Goal: Information Seeking & Learning: Learn about a topic

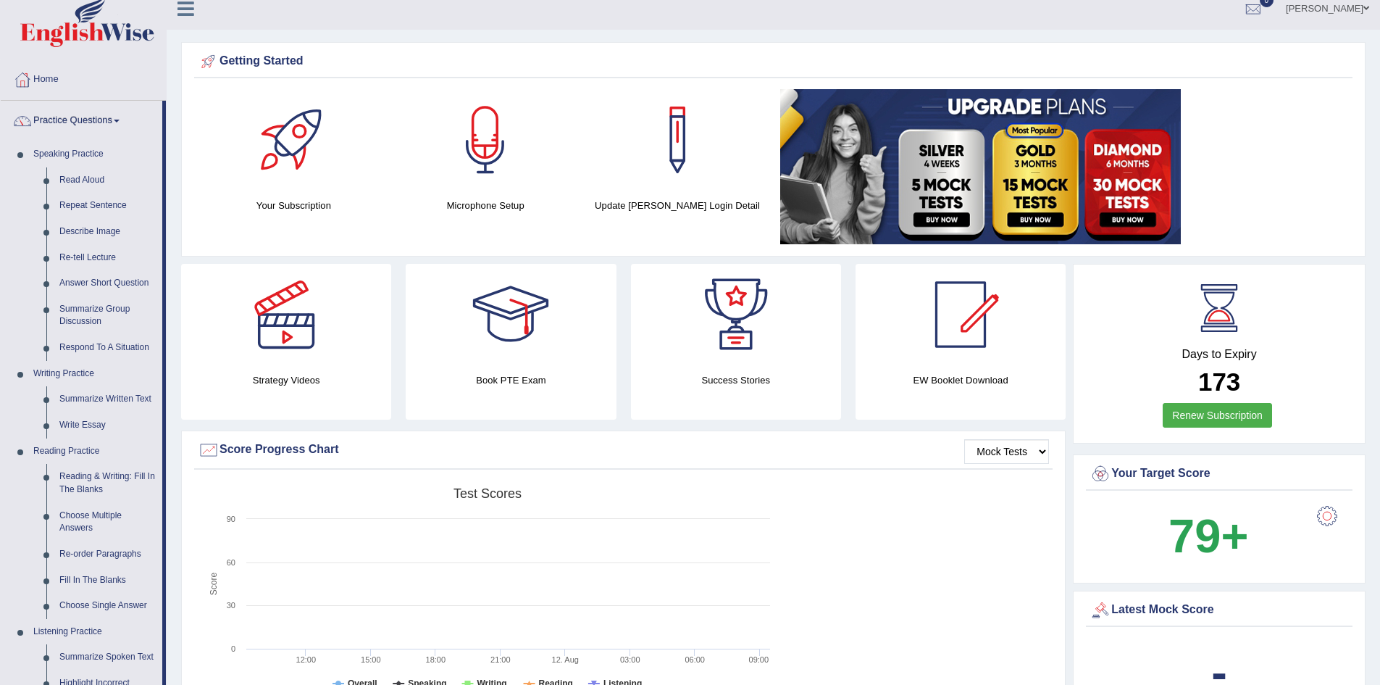
scroll to position [4, 0]
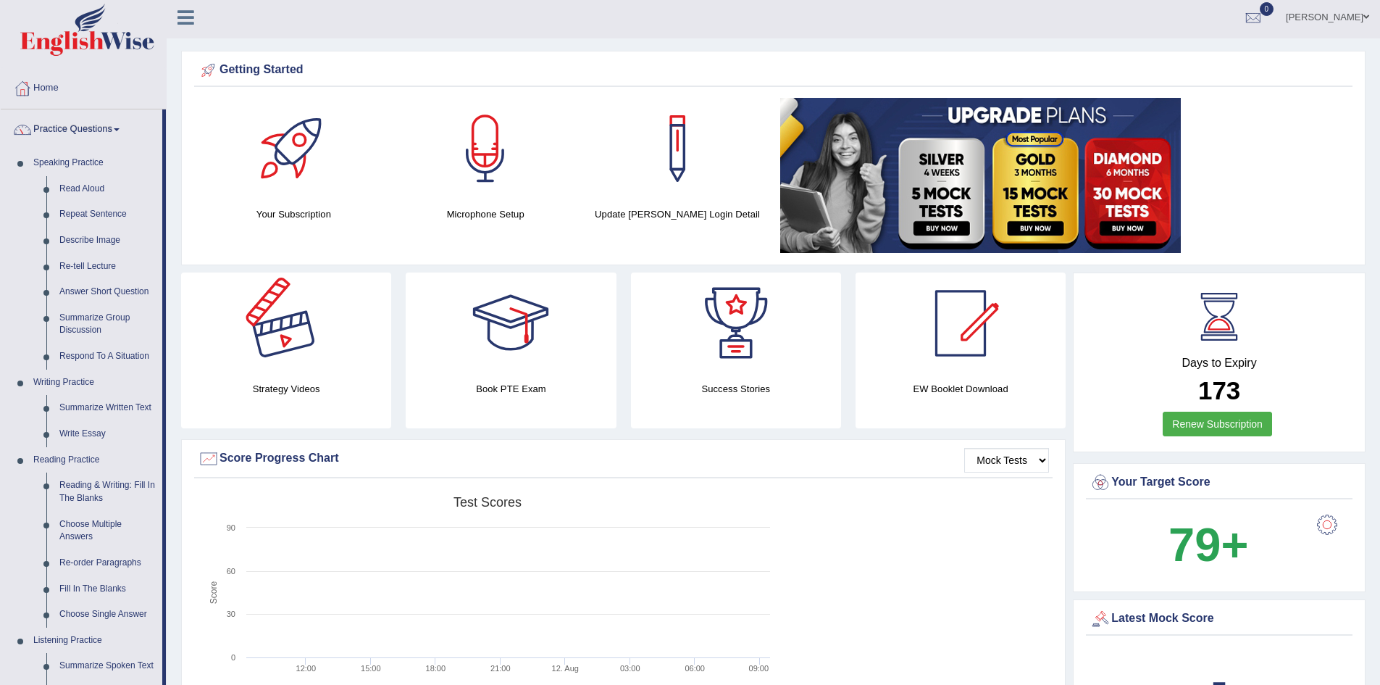
click at [297, 344] on div at bounding box center [285, 322] width 101 height 101
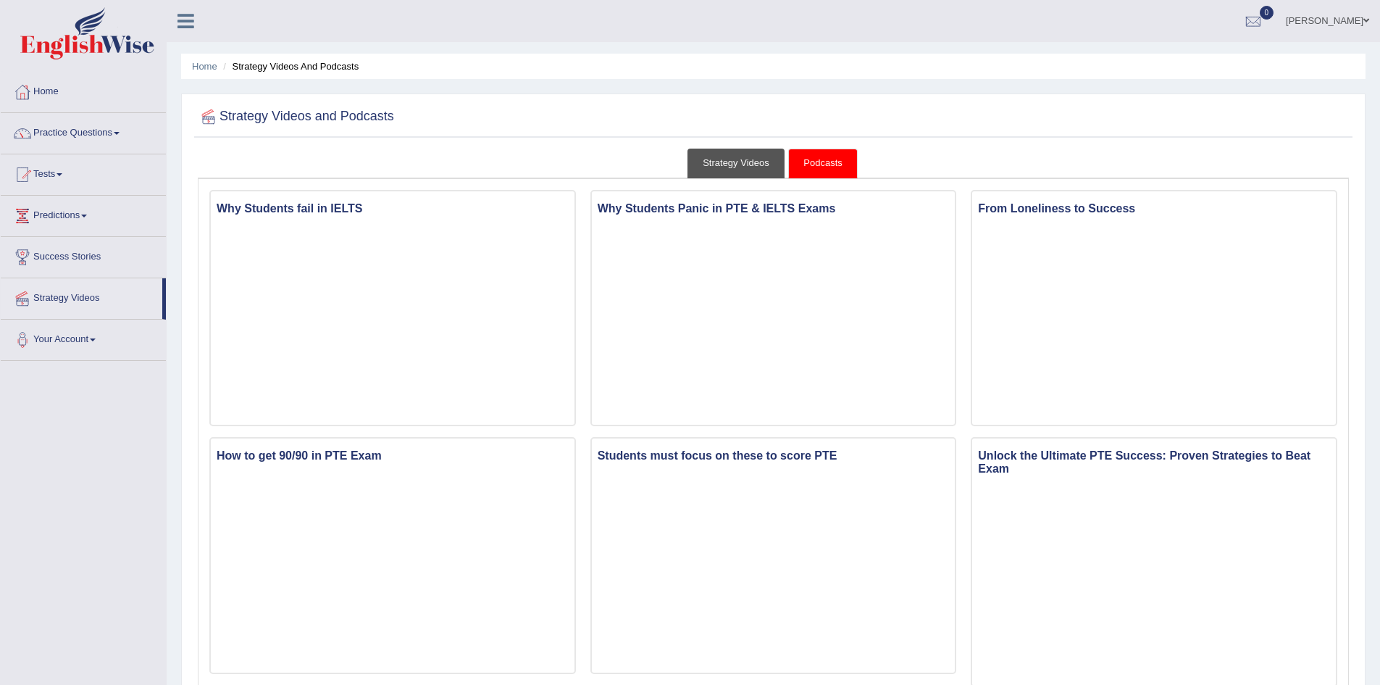
click at [730, 163] on link "Strategy Videos" at bounding box center [736, 164] width 97 height 30
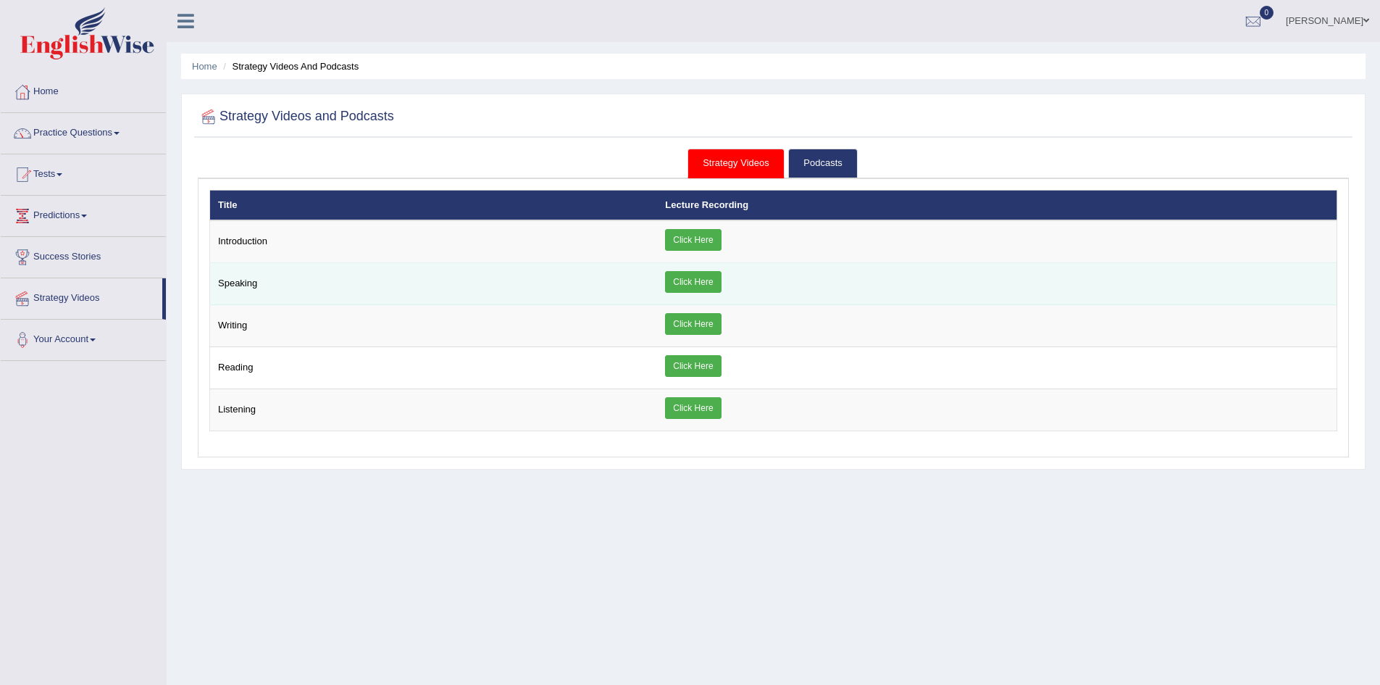
click at [691, 275] on link "Click Here" at bounding box center [693, 282] width 56 height 22
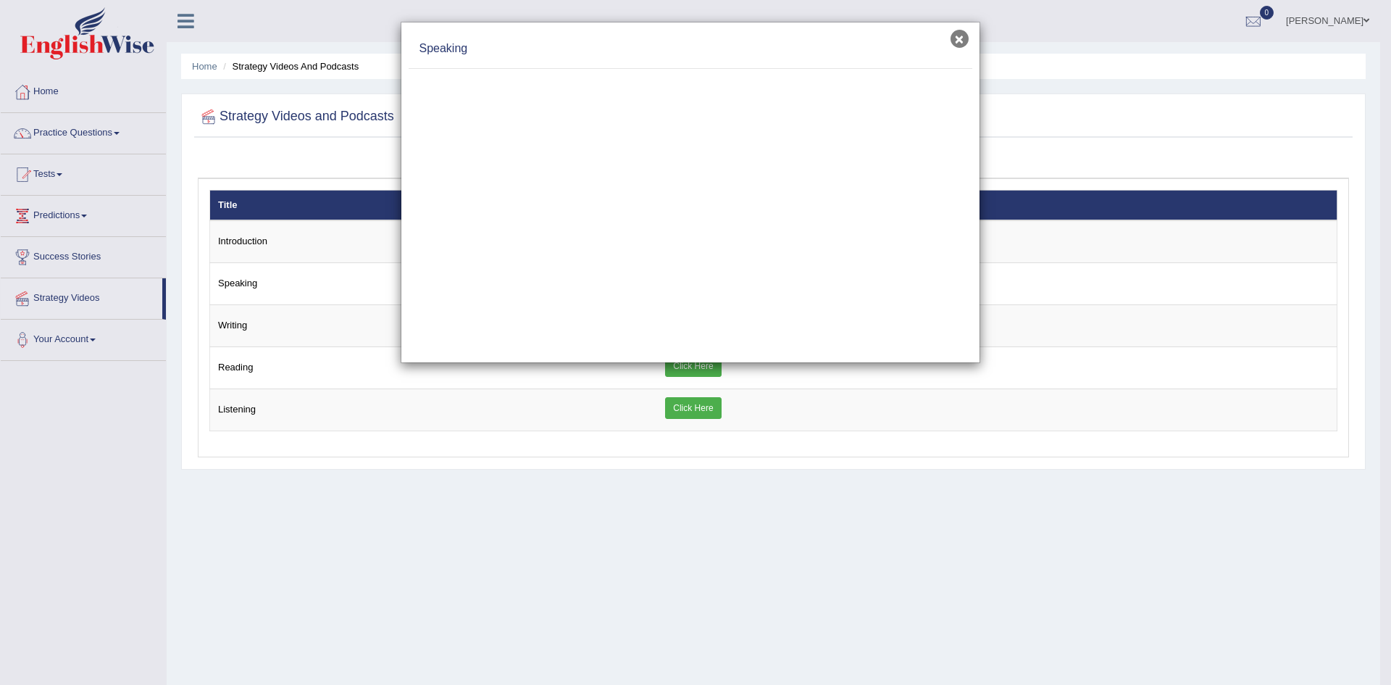
click at [958, 37] on button "×" at bounding box center [960, 39] width 18 height 18
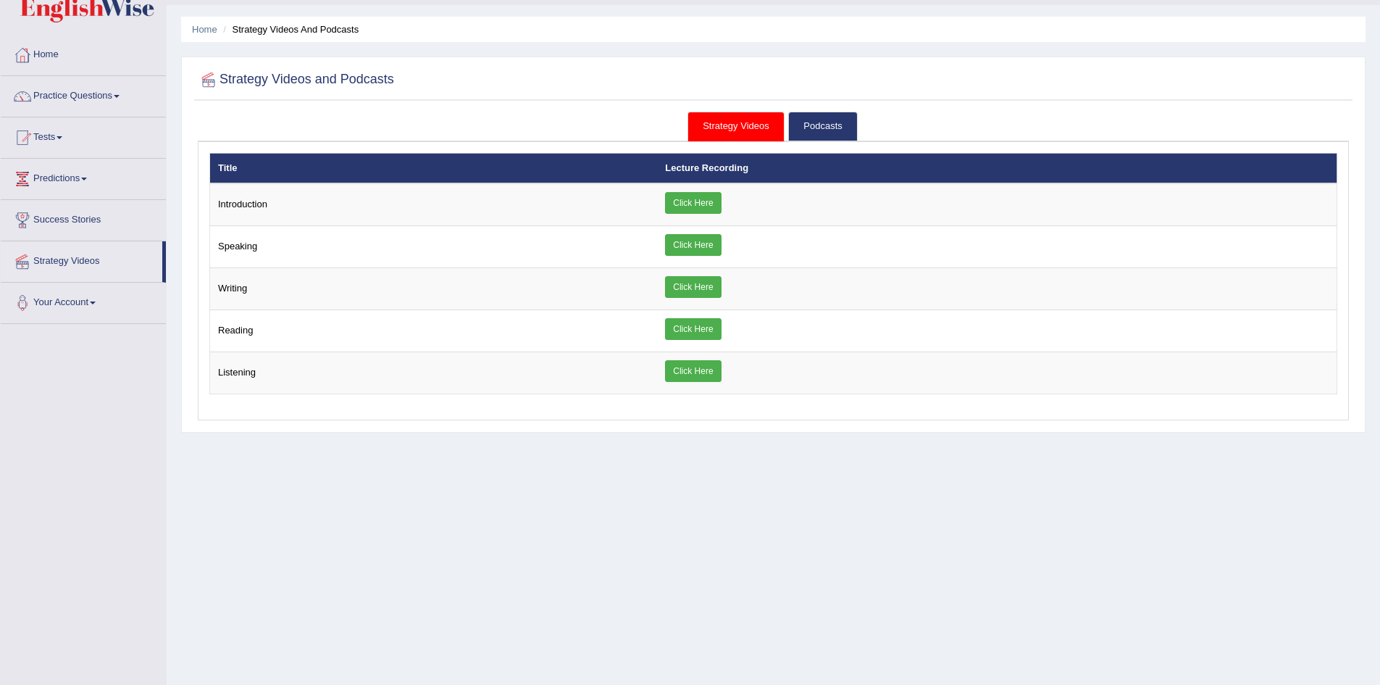
scroll to position [4, 0]
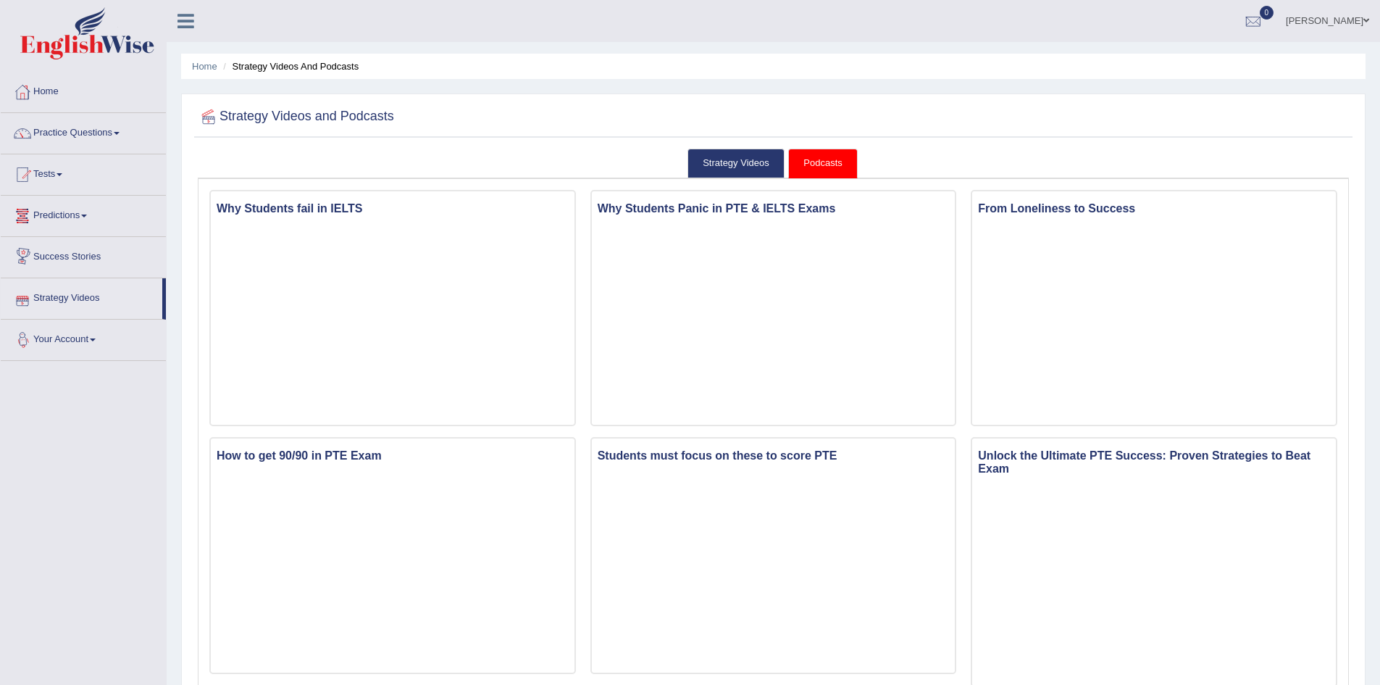
click at [105, 343] on link "Your Account" at bounding box center [83, 338] width 165 height 36
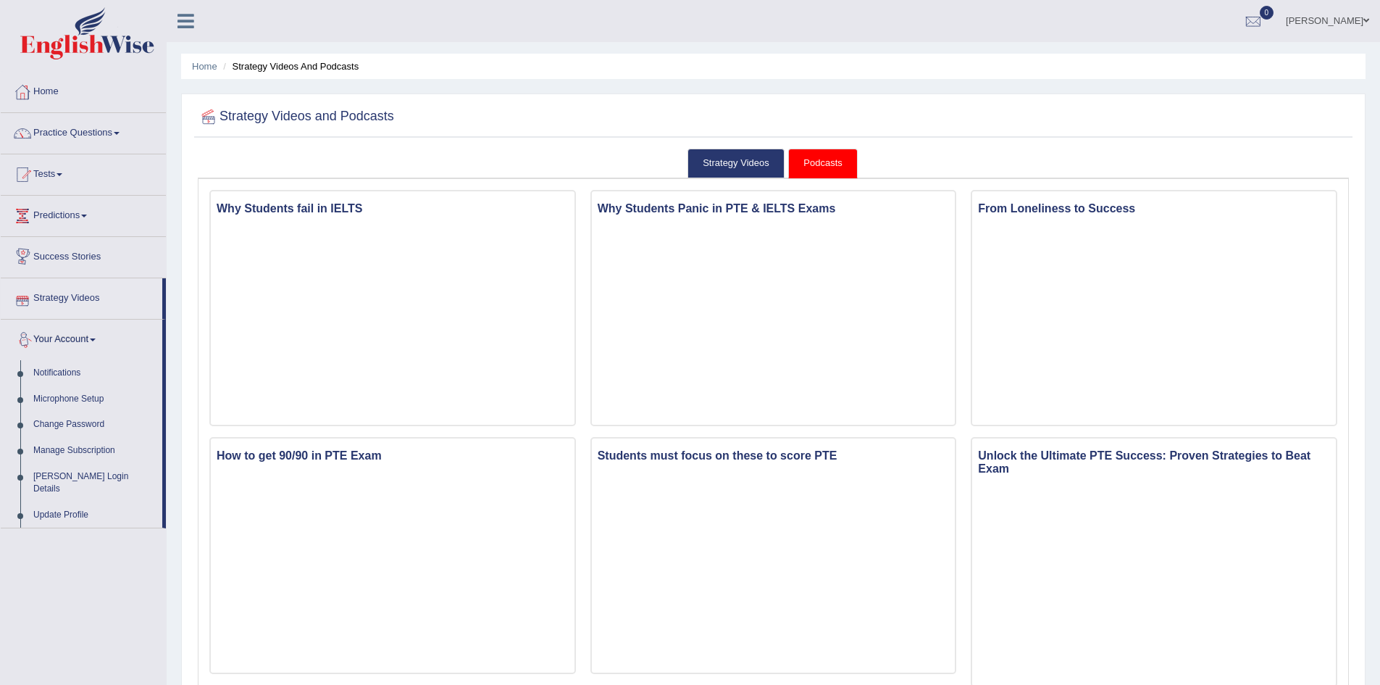
click at [91, 259] on link "Success Stories" at bounding box center [83, 255] width 165 height 36
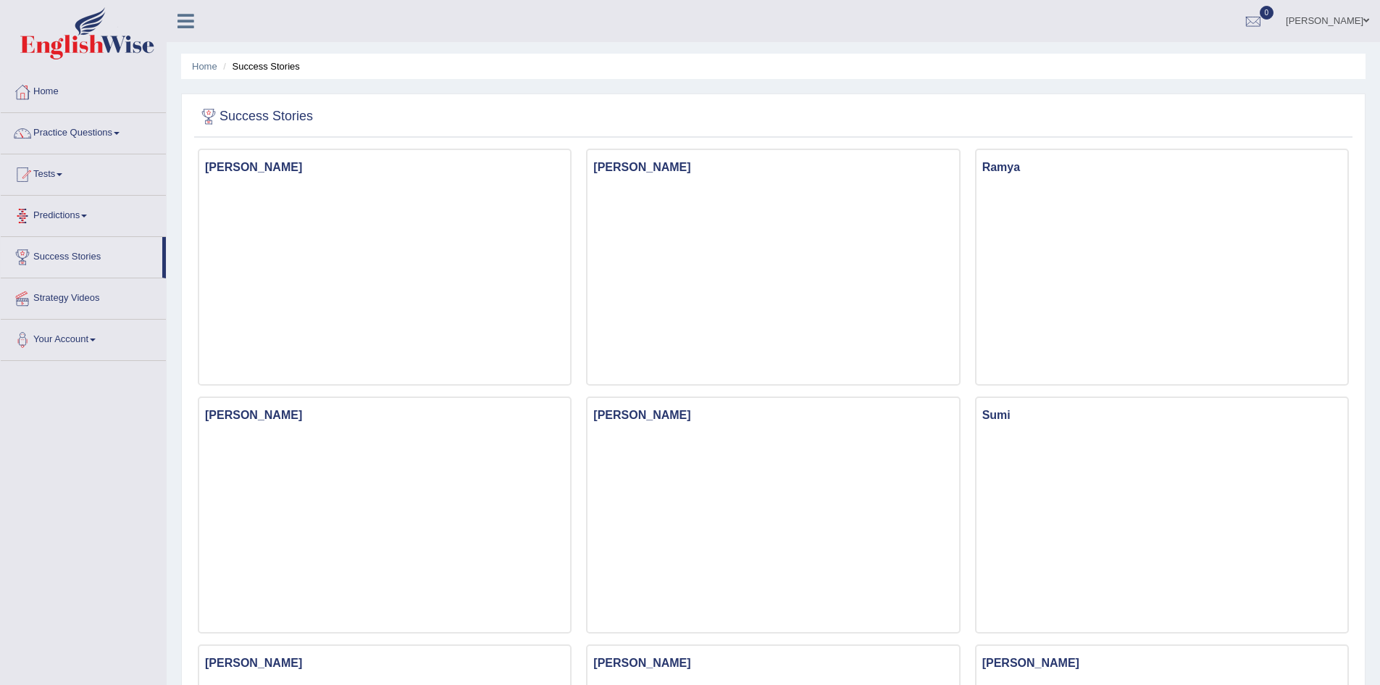
click at [95, 210] on link "Predictions" at bounding box center [83, 214] width 165 height 36
click at [91, 249] on link "Latest Predictions" at bounding box center [94, 249] width 135 height 26
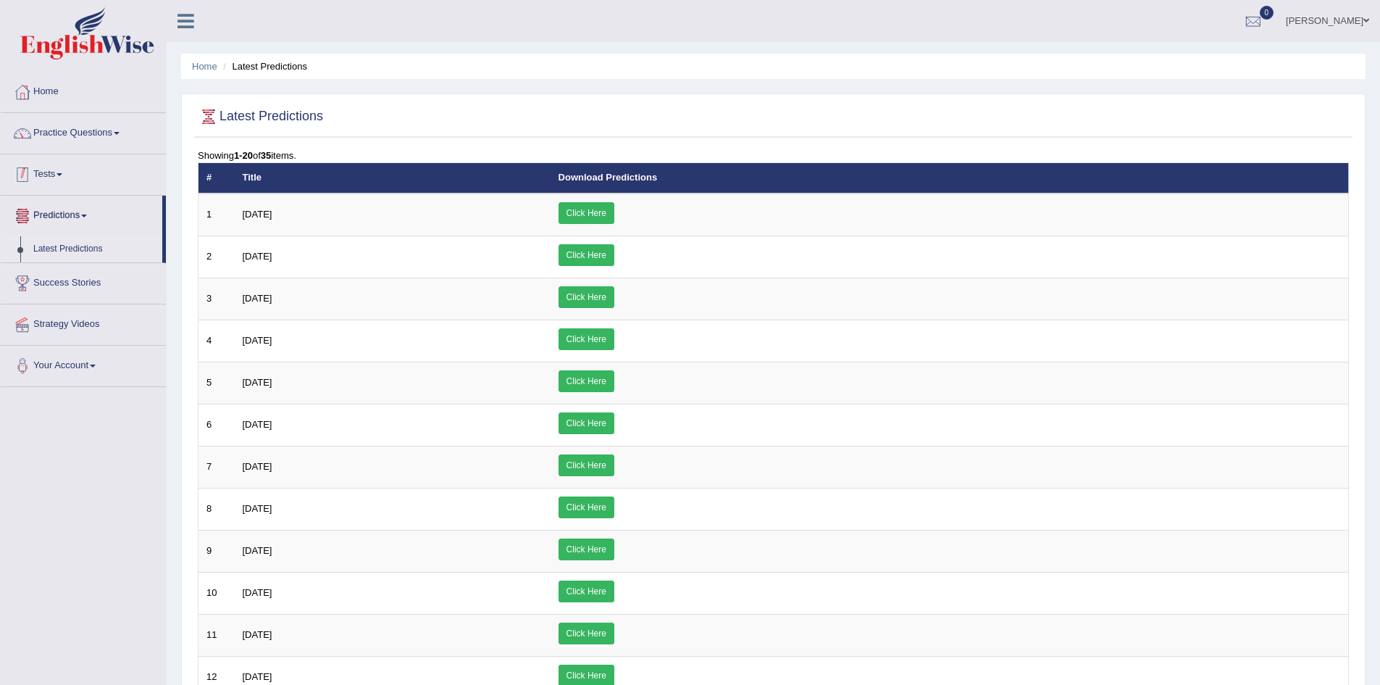
click at [70, 180] on link "Tests" at bounding box center [83, 172] width 165 height 36
click at [120, 141] on link "Practice Questions" at bounding box center [83, 131] width 165 height 36
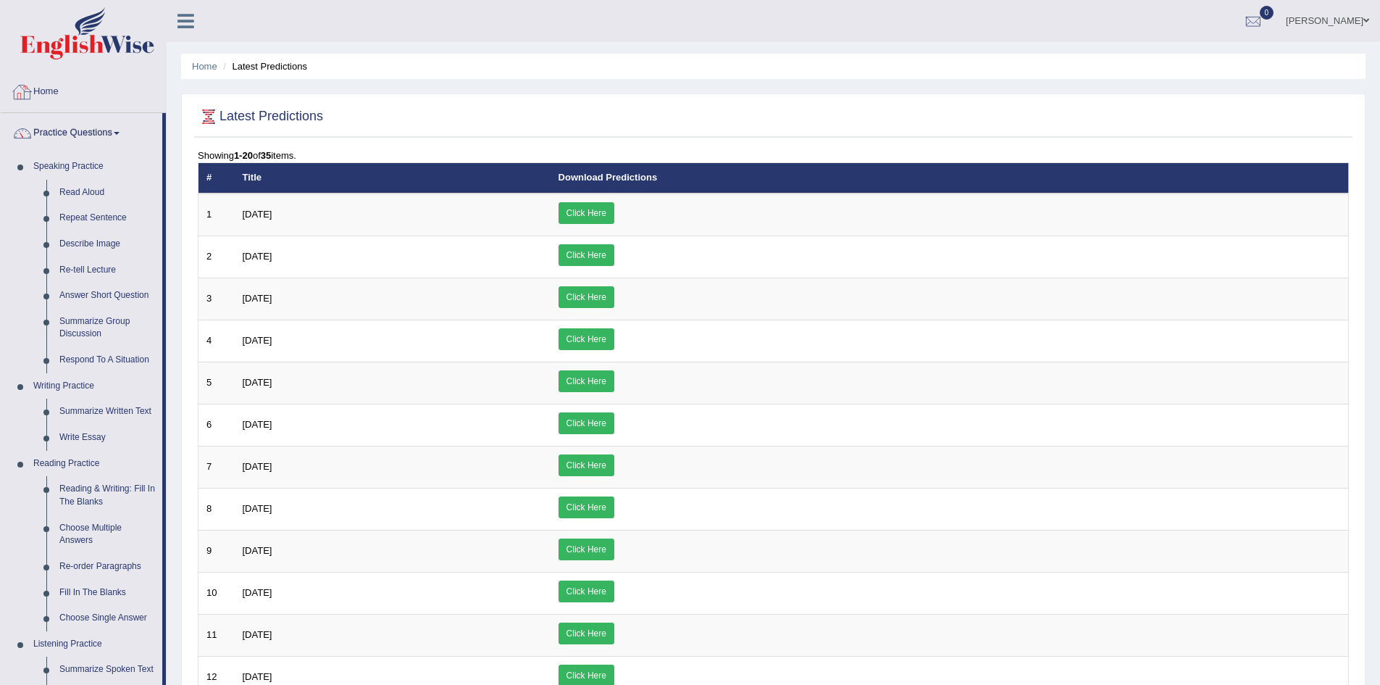
click at [43, 85] on link "Home" at bounding box center [83, 90] width 165 height 36
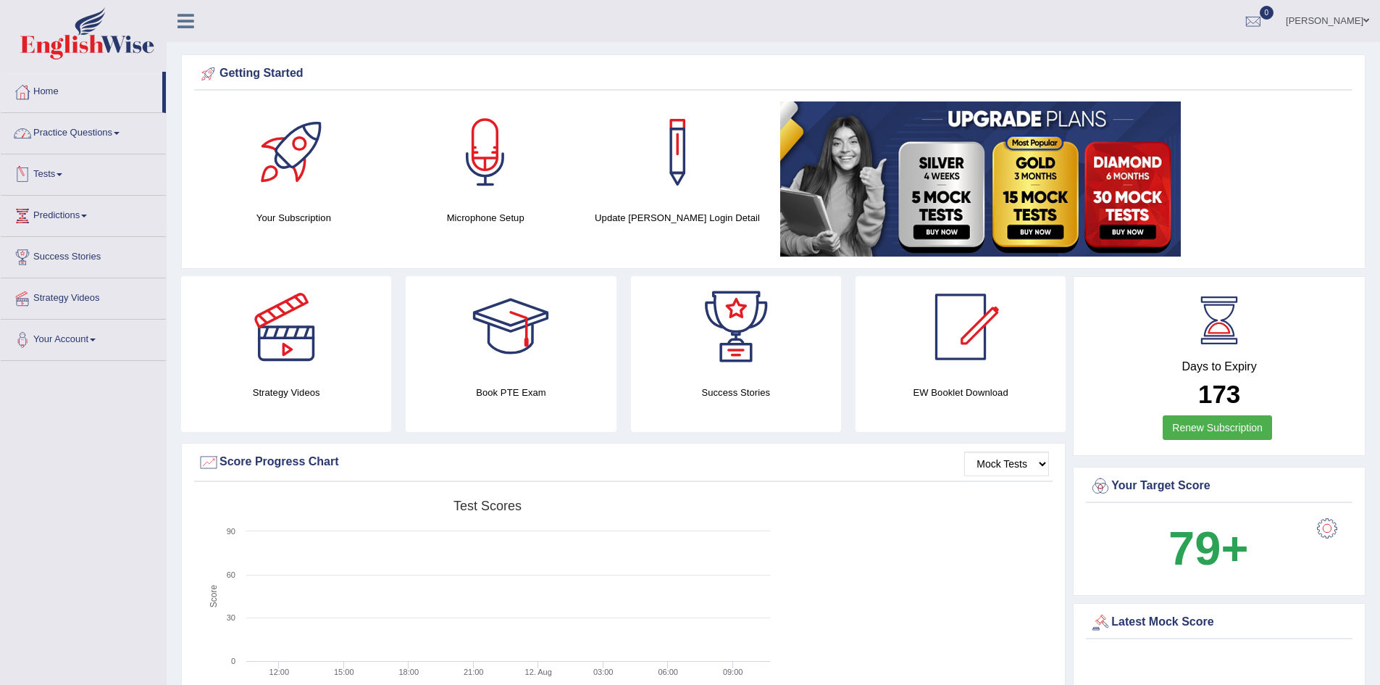
click at [117, 136] on link "Practice Questions" at bounding box center [83, 131] width 165 height 36
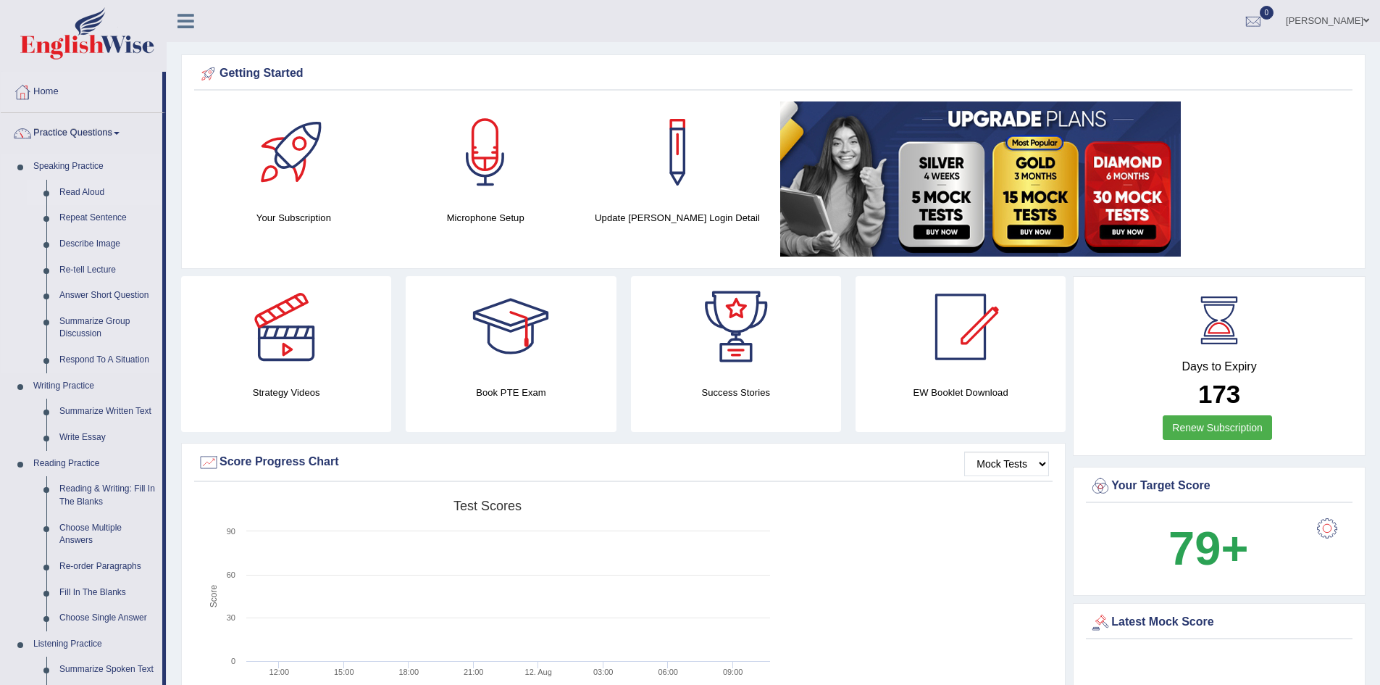
click at [99, 195] on link "Read Aloud" at bounding box center [107, 193] width 109 height 26
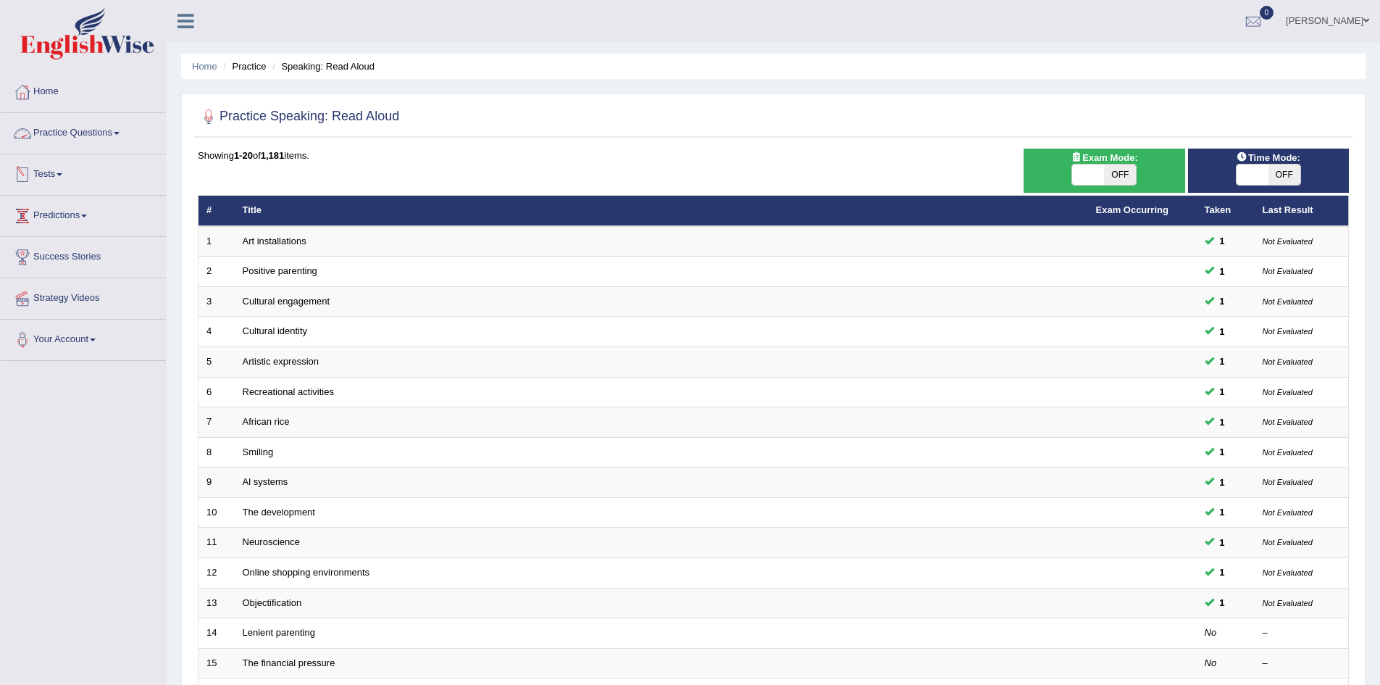
click at [125, 126] on link "Practice Questions" at bounding box center [83, 131] width 165 height 36
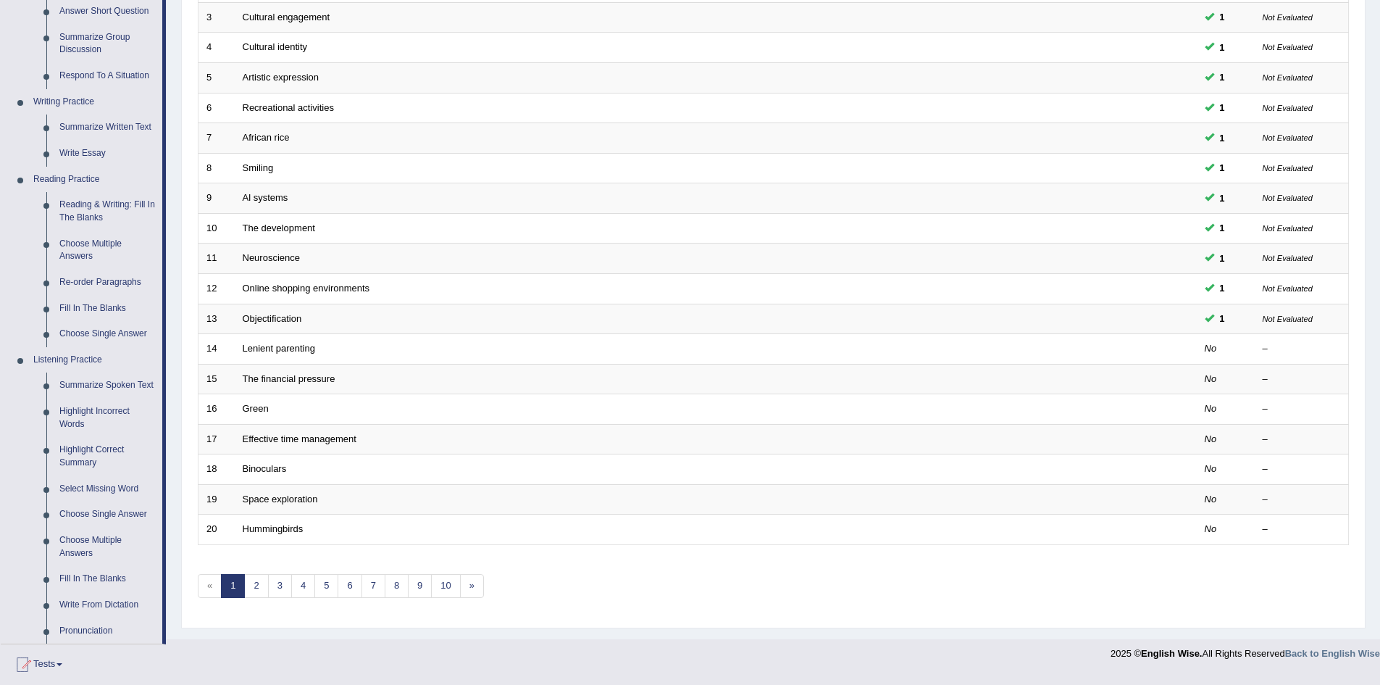
scroll to position [290, 0]
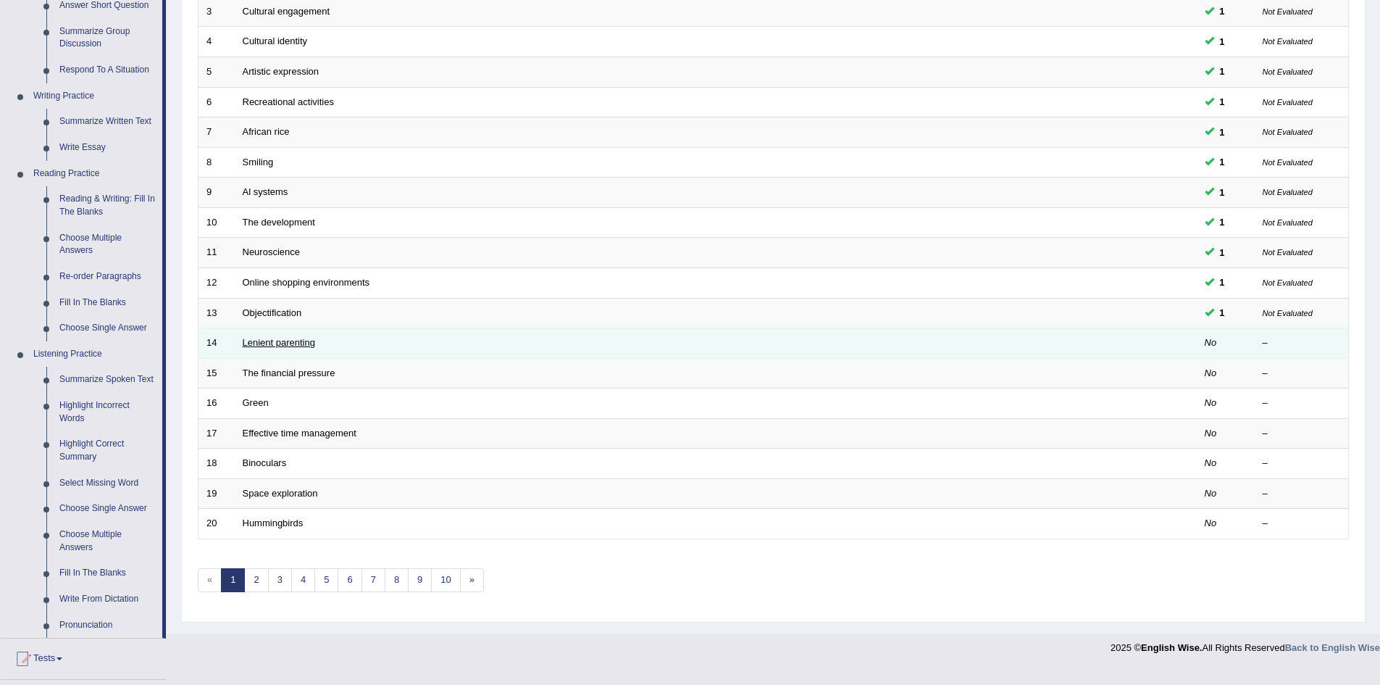
click at [262, 346] on link "Lenient parenting" at bounding box center [279, 342] width 72 height 11
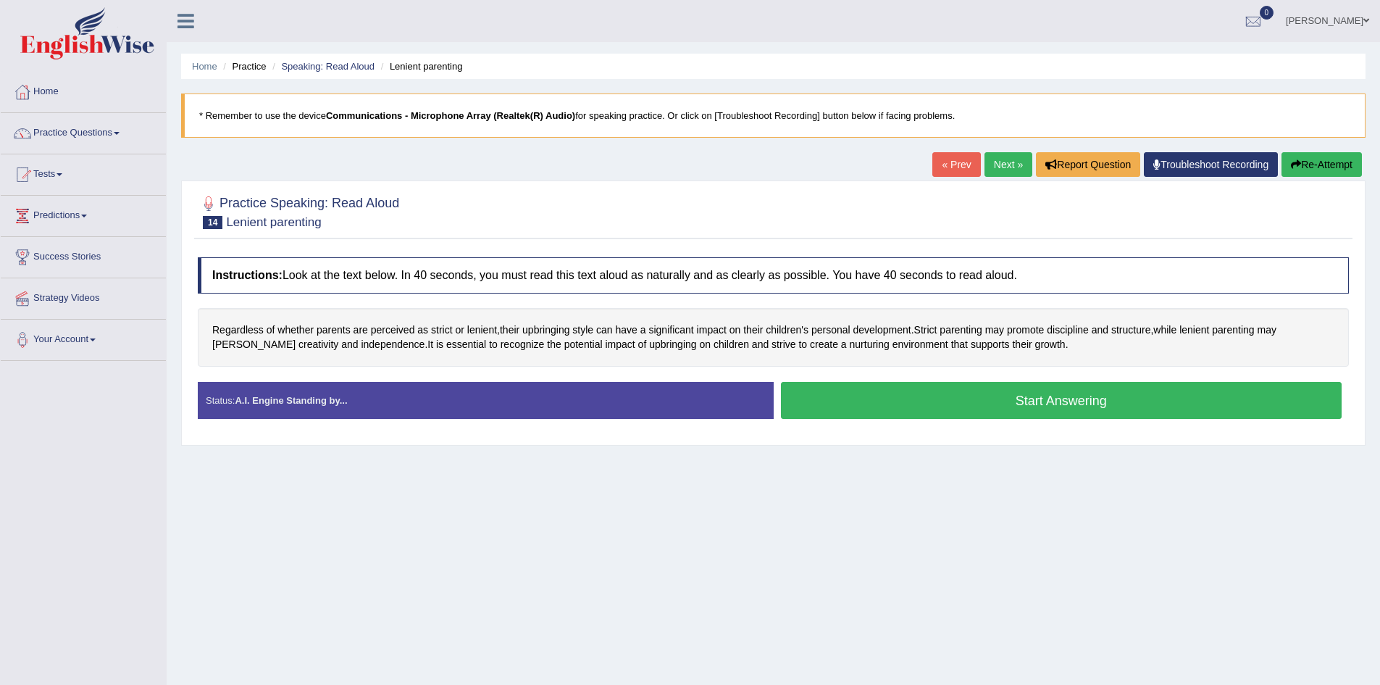
click at [1196, 394] on button "Start Answering" at bounding box center [1062, 400] width 562 height 37
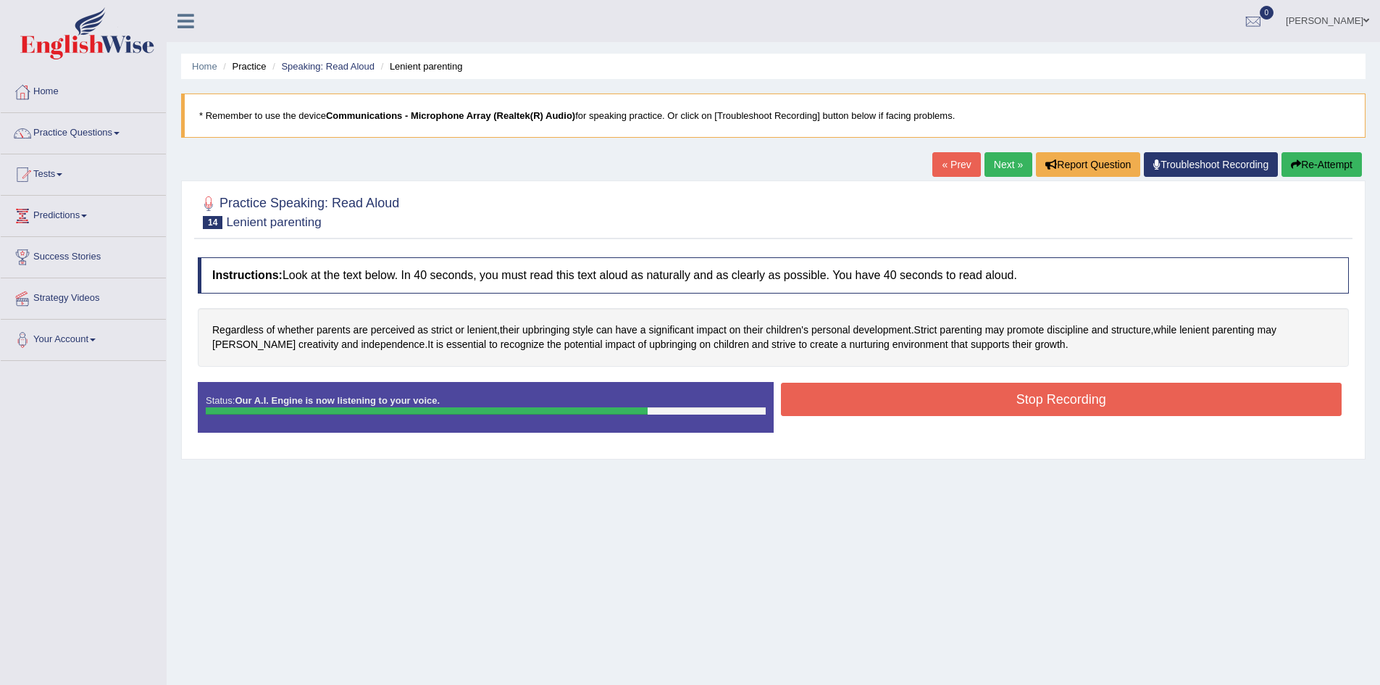
click at [1068, 398] on button "Stop Recording" at bounding box center [1062, 399] width 562 height 33
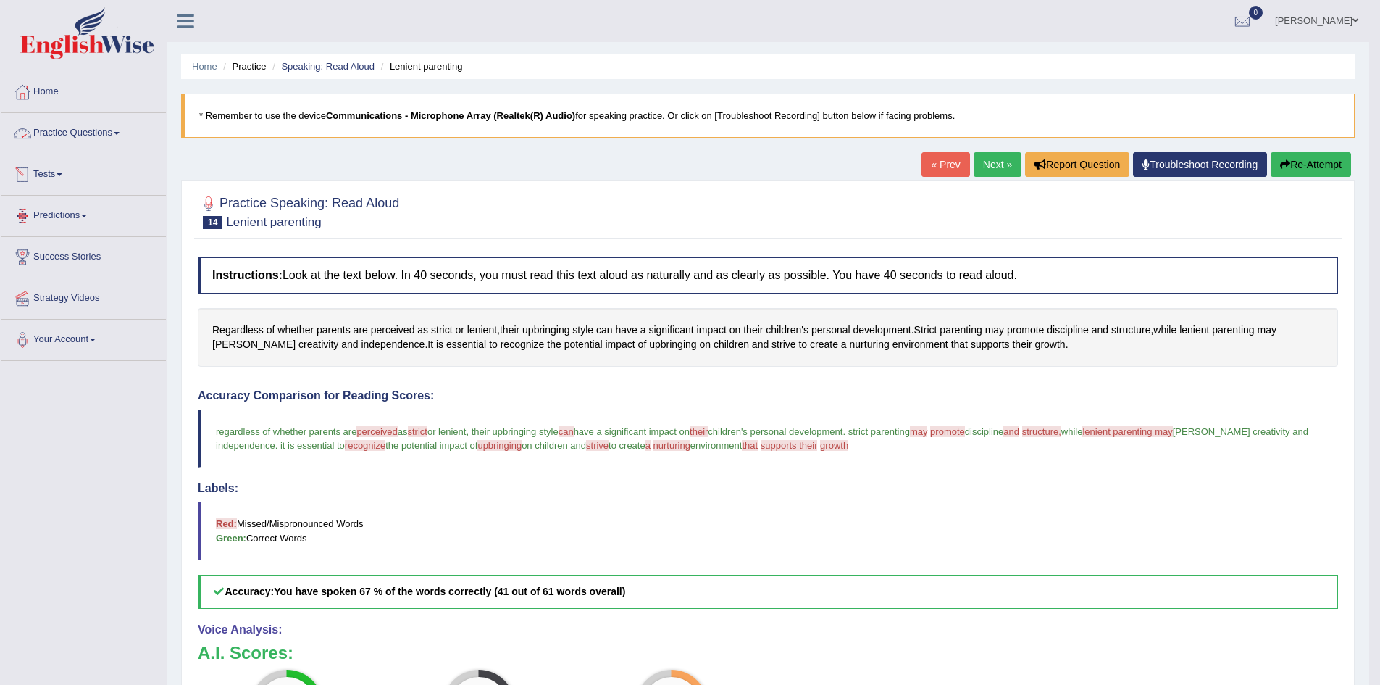
click at [137, 131] on link "Practice Questions" at bounding box center [83, 131] width 165 height 36
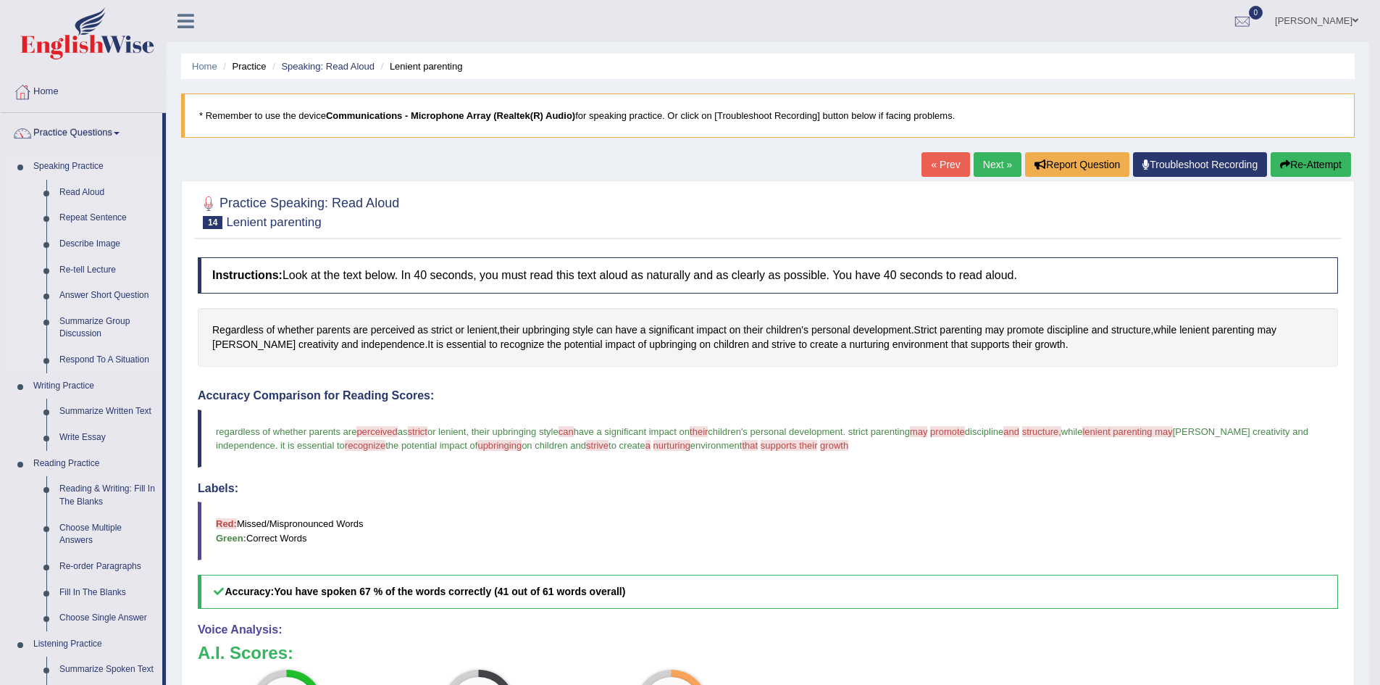
click at [88, 262] on link "Re-tell Lecture" at bounding box center [107, 270] width 109 height 26
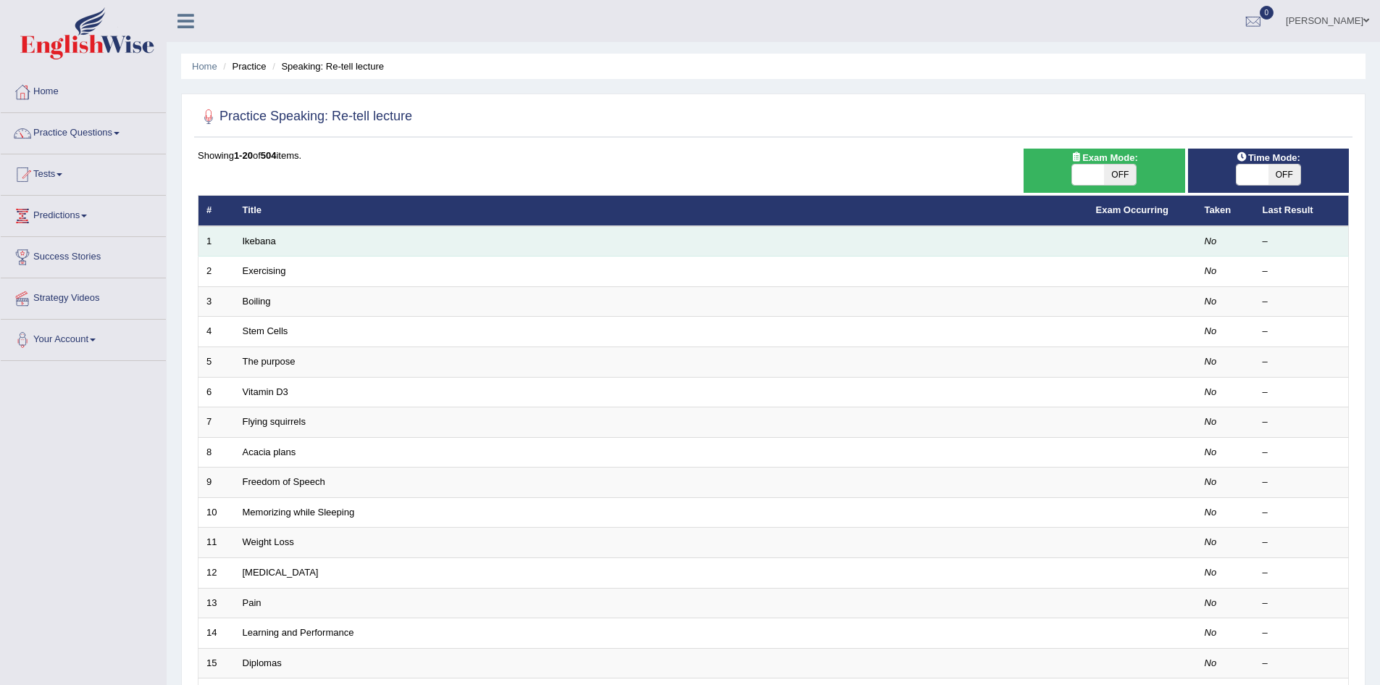
click at [291, 238] on td "Ikebana" at bounding box center [662, 241] width 854 height 30
click at [259, 242] on link "Ikebana" at bounding box center [259, 240] width 33 height 11
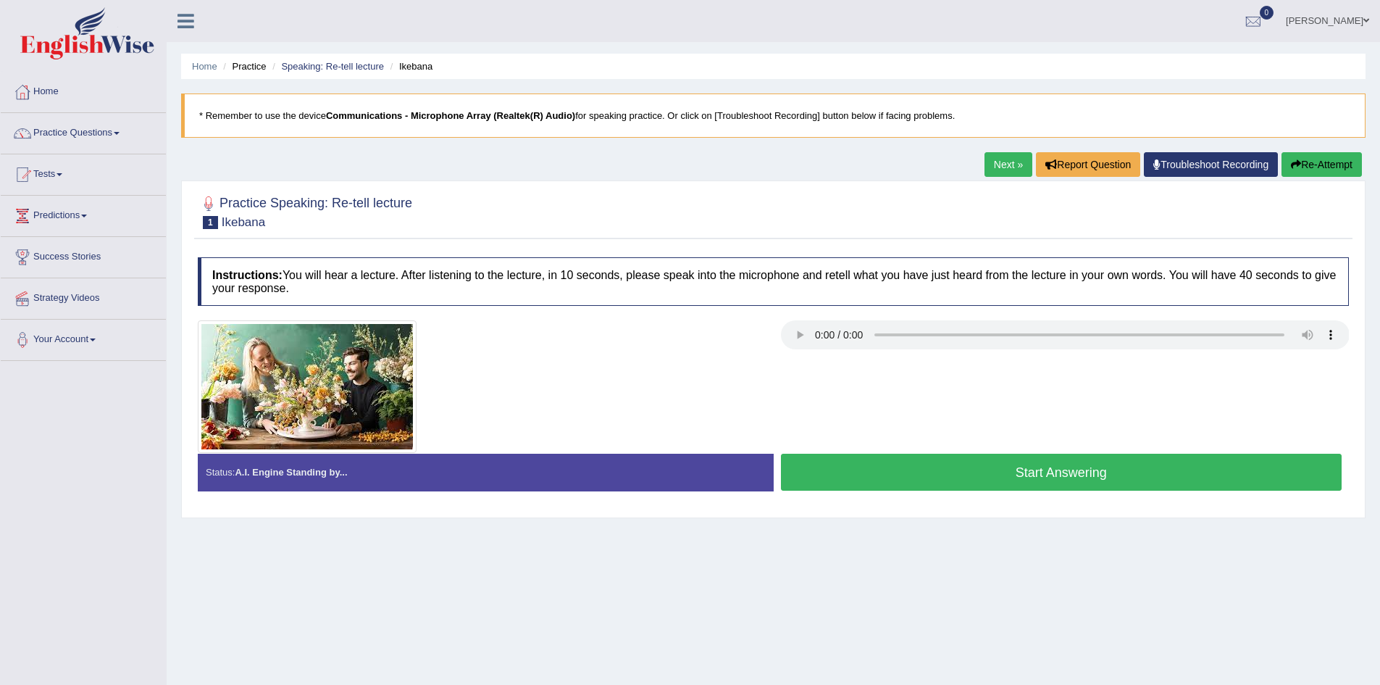
click at [904, 472] on button "Start Answering" at bounding box center [1062, 472] width 562 height 37
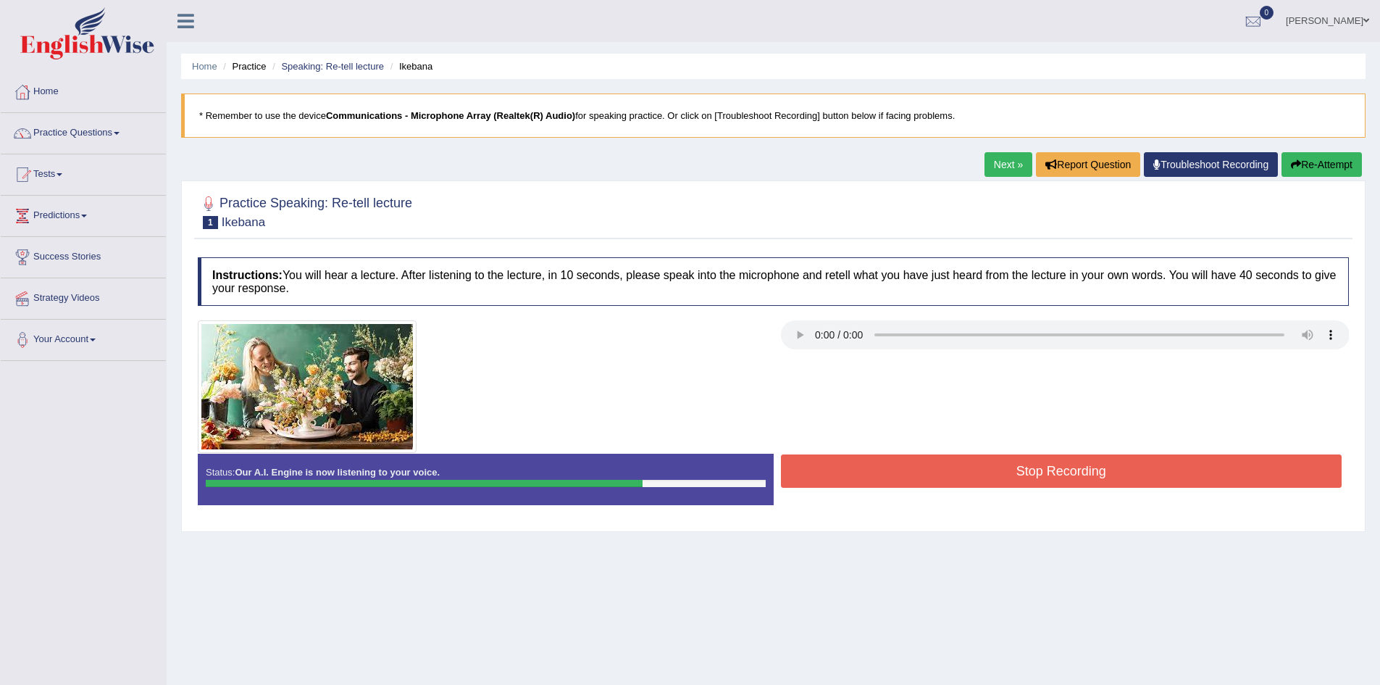
click at [976, 460] on button "Stop Recording" at bounding box center [1062, 470] width 562 height 33
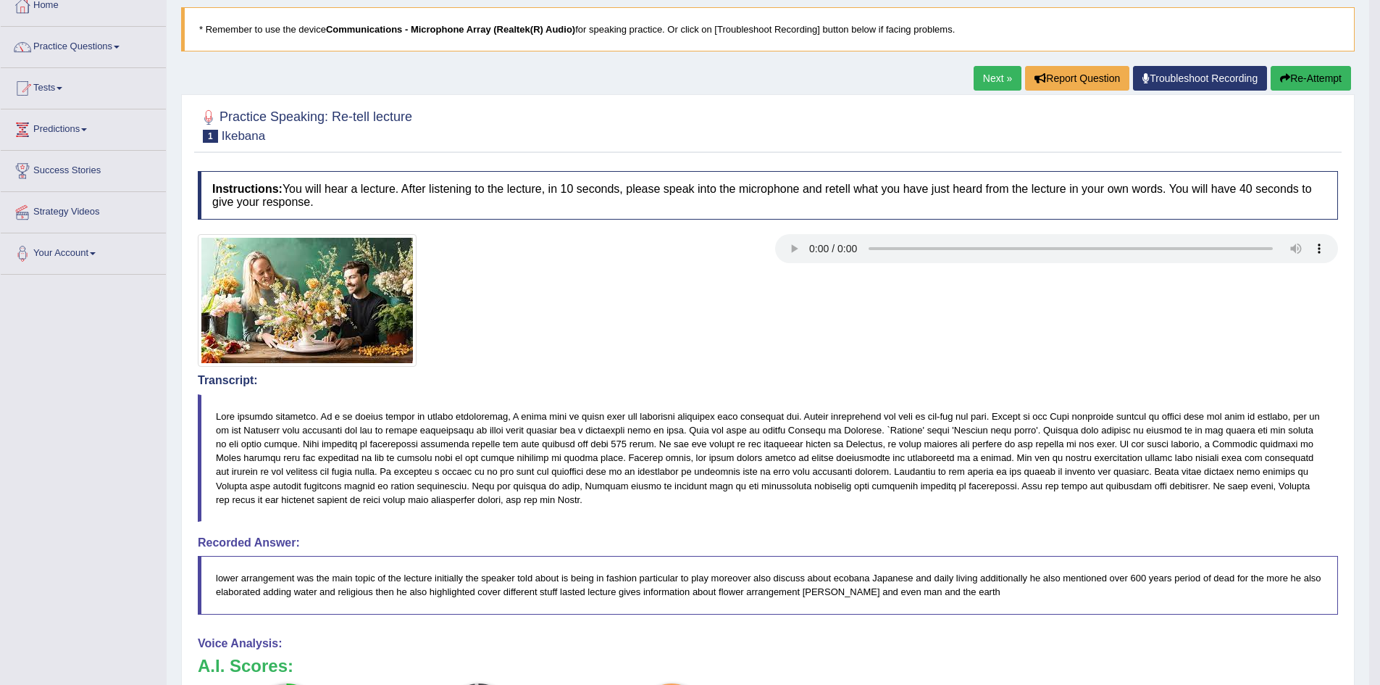
scroll to position [14, 0]
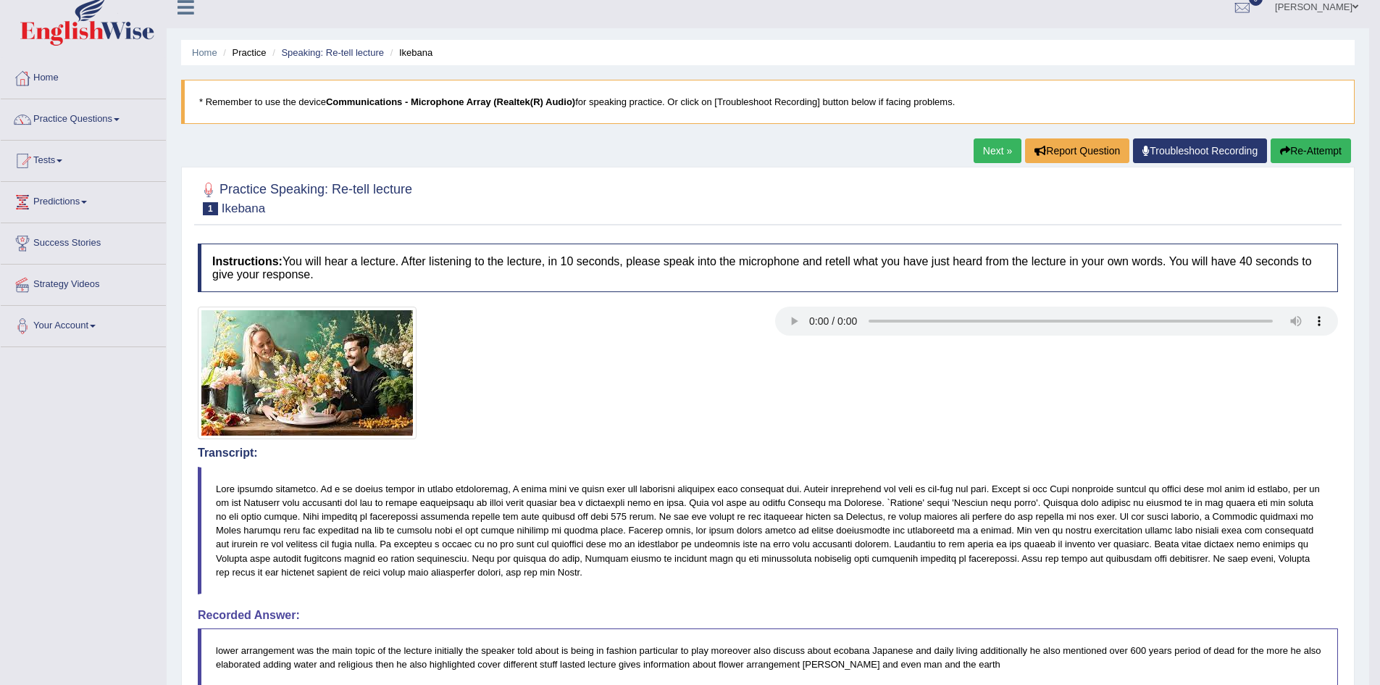
click at [981, 155] on link "Next »" at bounding box center [998, 150] width 48 height 25
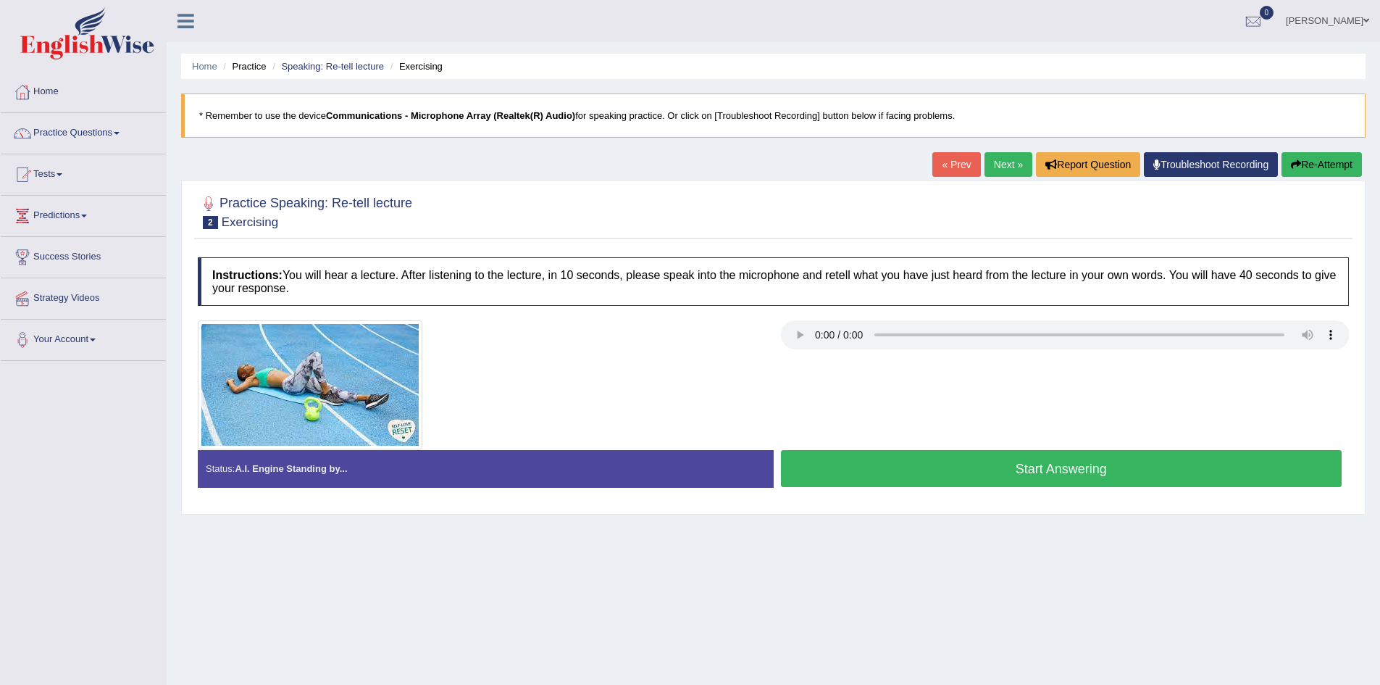
click at [1130, 467] on button "Start Answering" at bounding box center [1062, 468] width 562 height 37
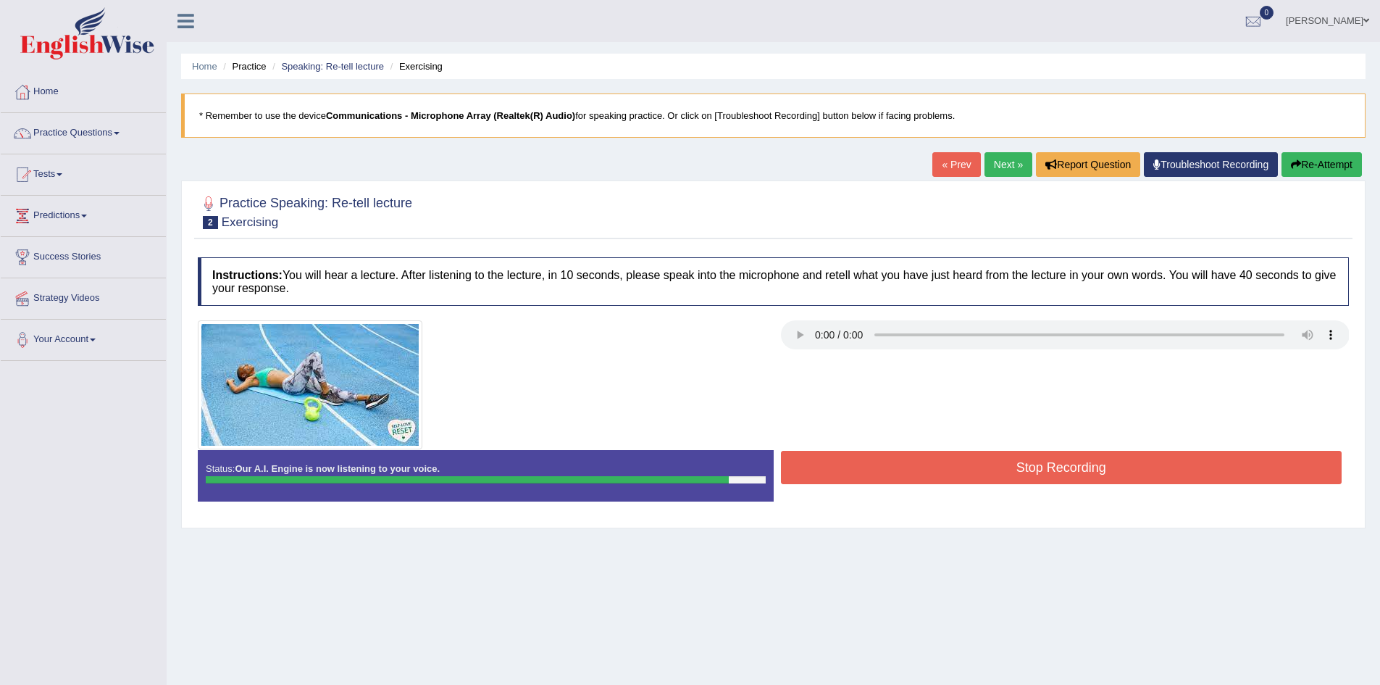
click at [1011, 467] on button "Stop Recording" at bounding box center [1062, 467] width 562 height 33
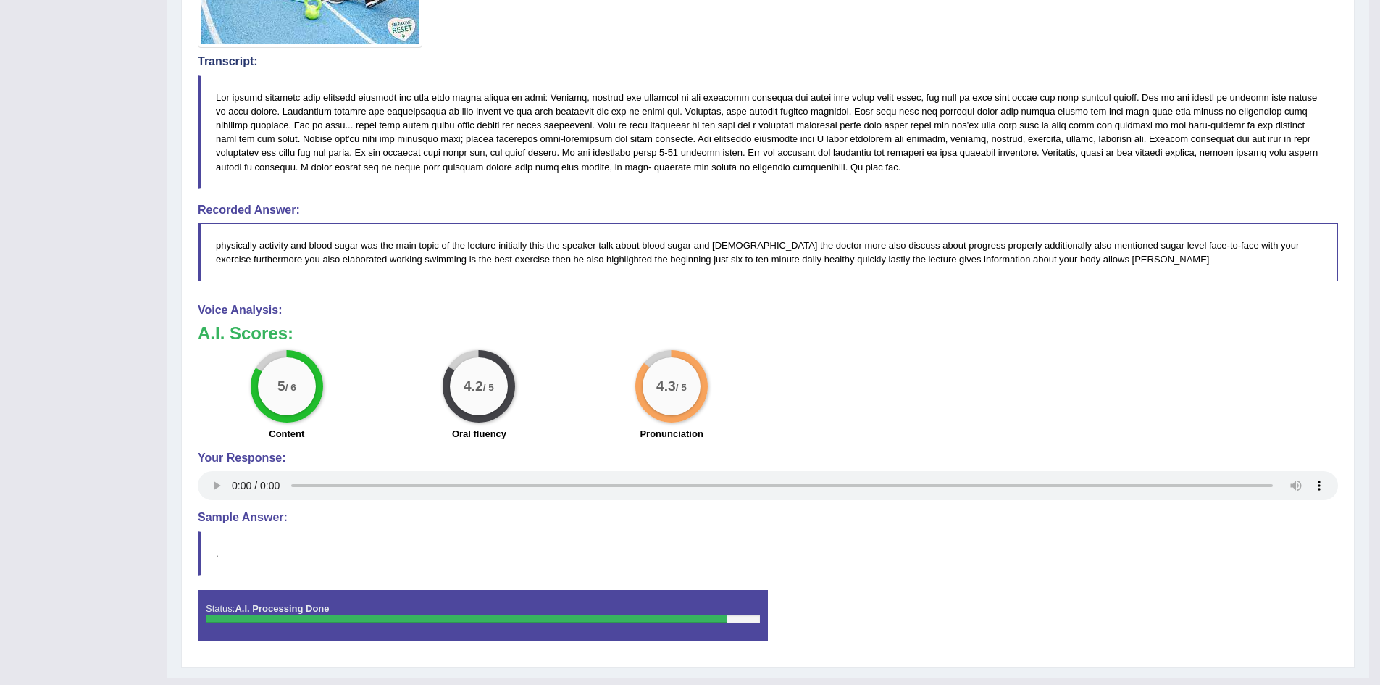
scroll to position [431, 0]
